Goal: Task Accomplishment & Management: Manage account settings

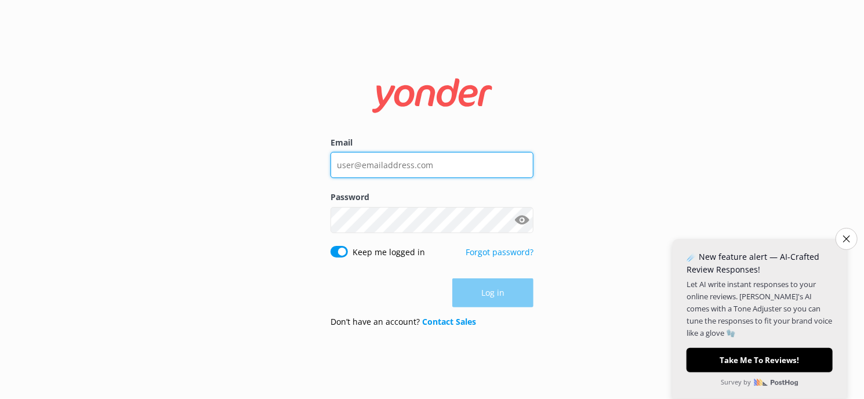
click at [384, 168] on input "Email" at bounding box center [431, 165] width 203 height 26
type input "[PERSON_NAME][EMAIL_ADDRESS][DOMAIN_NAME]"
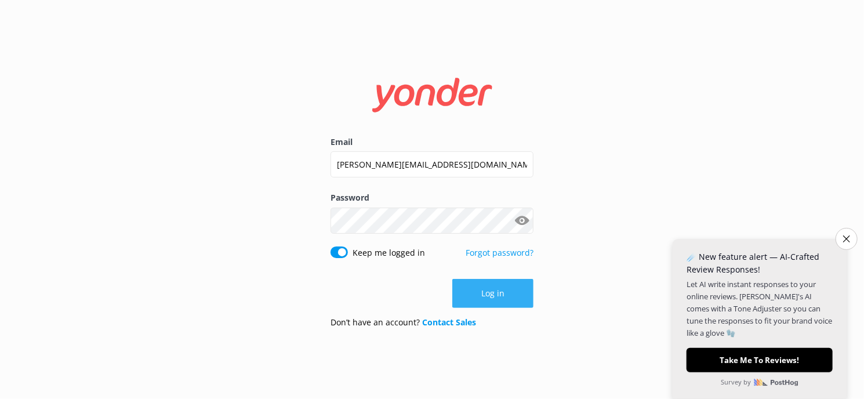
click at [487, 288] on button "Log in" at bounding box center [492, 293] width 81 height 29
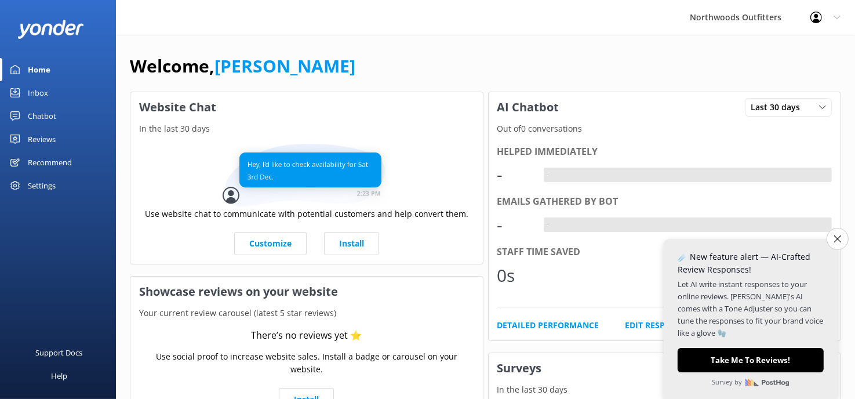
click at [441, 52] on div "Welcome, [PERSON_NAME]" at bounding box center [485, 71] width 711 height 39
click at [834, 239] on icon "Close survey" at bounding box center [838, 239] width 8 height 8
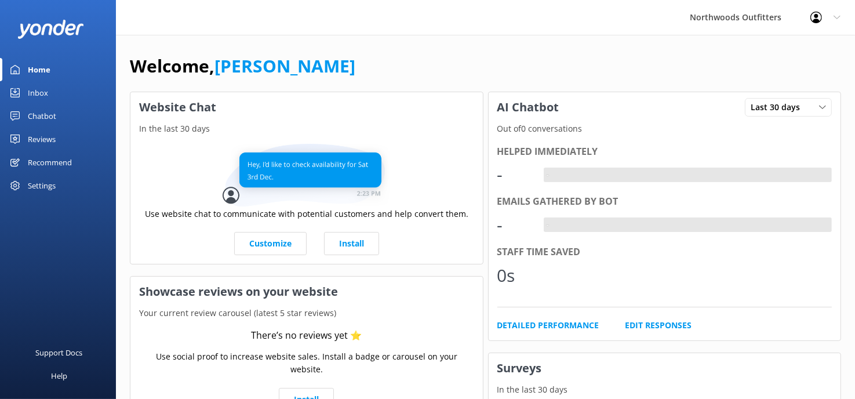
click at [400, 62] on div "Welcome, [PERSON_NAME]" at bounding box center [485, 71] width 711 height 39
click at [470, 67] on div "Welcome, [PERSON_NAME]" at bounding box center [485, 71] width 711 height 39
click at [43, 132] on div "Reviews" at bounding box center [42, 139] width 28 height 23
